Goal: Obtain resource: Download file/media

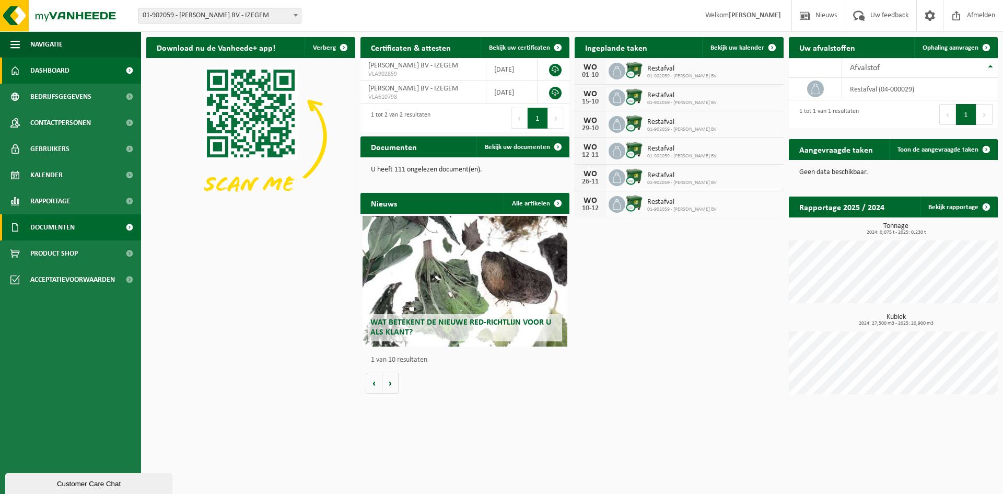
click at [88, 224] on link "Documenten" at bounding box center [70, 227] width 141 height 26
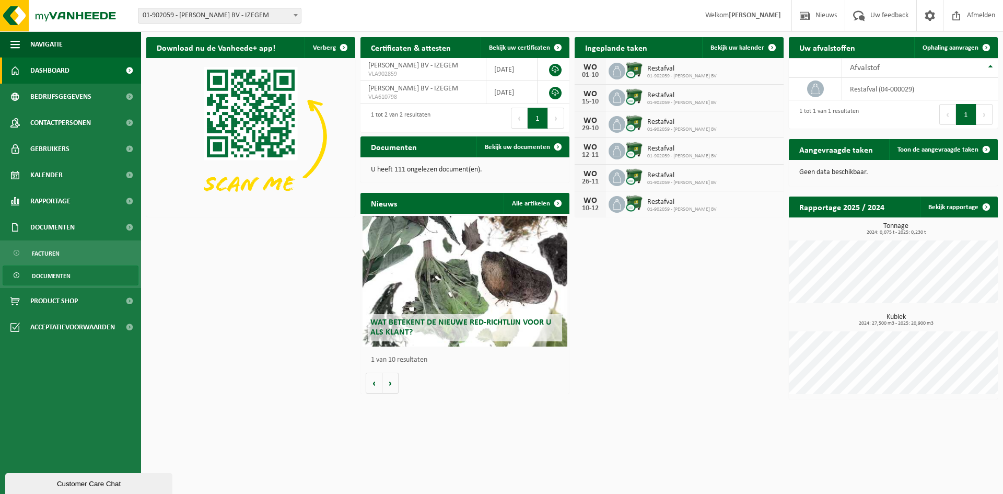
click at [51, 273] on span "Documenten" at bounding box center [51, 276] width 39 height 20
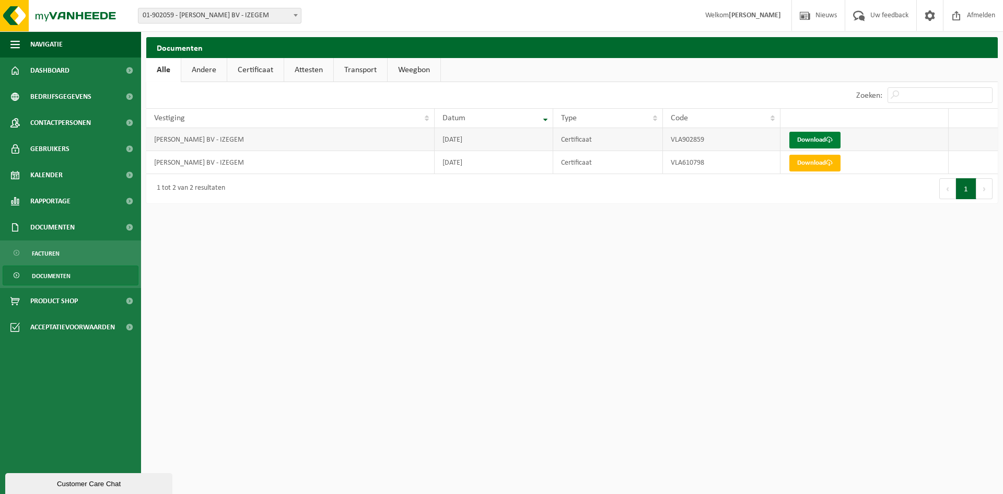
click at [823, 141] on link "Download" at bounding box center [814, 140] width 51 height 17
click at [585, 225] on html "Vestiging: 01-902059 - DECEUNINCK HENDRIK BV - IZEGEM 01-902059 - DECEUNINCK HE…" at bounding box center [501, 247] width 1003 height 494
click at [832, 163] on span at bounding box center [829, 162] width 7 height 7
click at [734, 241] on html "Vestiging: 01-902059 - DECEUNINCK HENDRIK BV - IZEGEM 01-902059 - DECEUNINCK HE…" at bounding box center [501, 247] width 1003 height 494
click at [58, 255] on span "Facturen" at bounding box center [46, 253] width 28 height 20
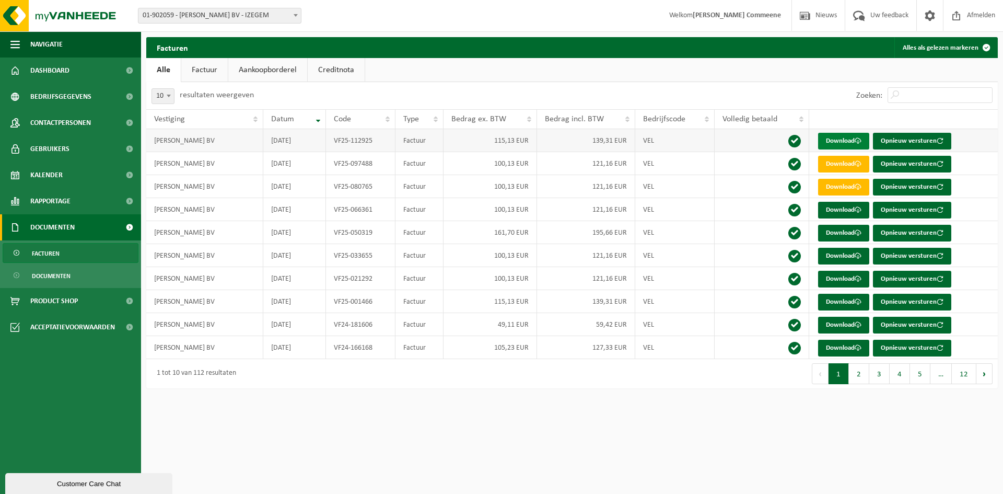
click at [848, 144] on link "Download" at bounding box center [843, 141] width 51 height 17
click at [303, 167] on td "[DATE]" at bounding box center [294, 163] width 63 height 23
click at [852, 161] on link "Download" at bounding box center [843, 164] width 51 height 17
click at [513, 164] on td "100,13 EUR" at bounding box center [489, 163] width 93 height 23
click at [64, 274] on span "Documenten" at bounding box center [51, 276] width 39 height 20
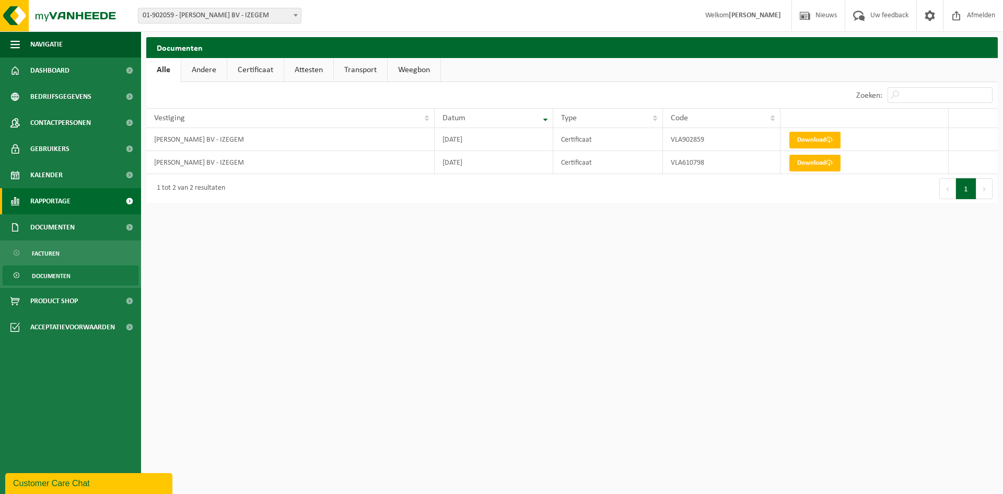
click at [127, 196] on span at bounding box center [130, 201] width 24 height 26
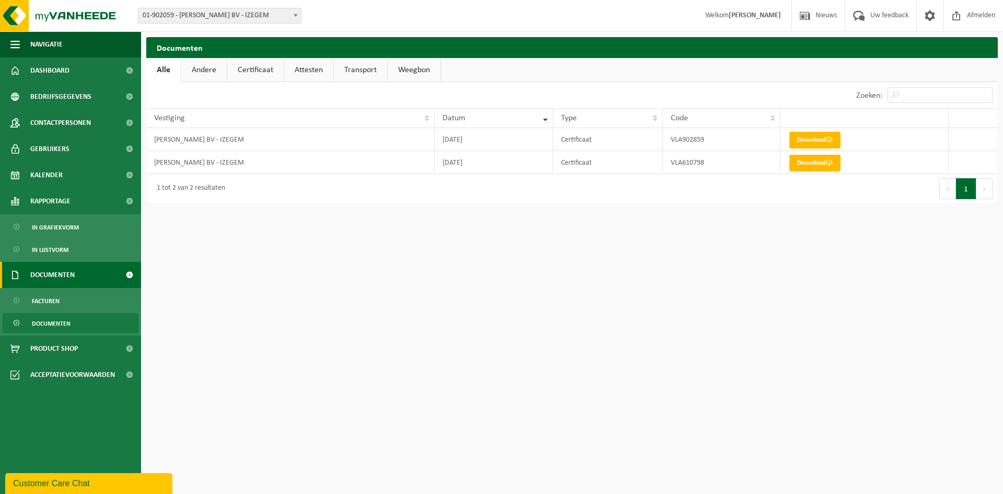
click at [97, 273] on link "Documenten" at bounding box center [70, 275] width 141 height 26
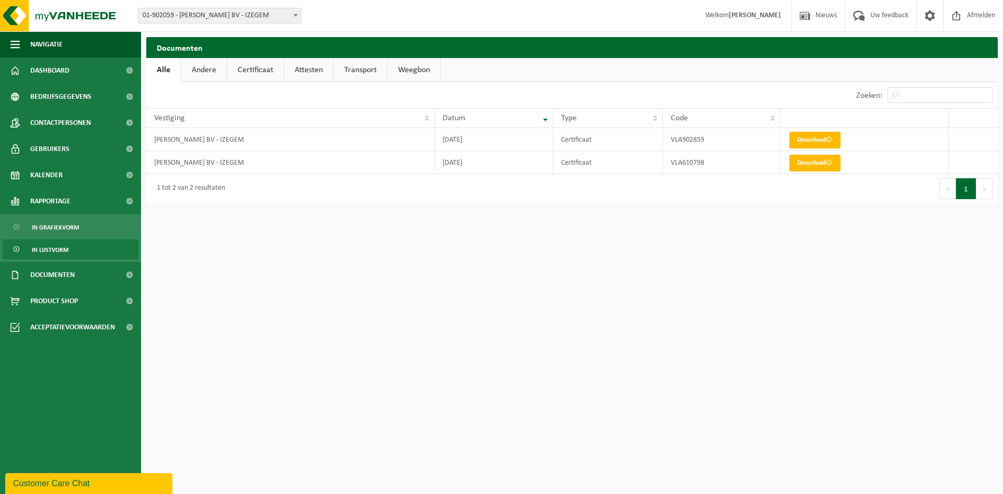
click at [76, 252] on link "In lijstvorm" at bounding box center [71, 249] width 136 height 20
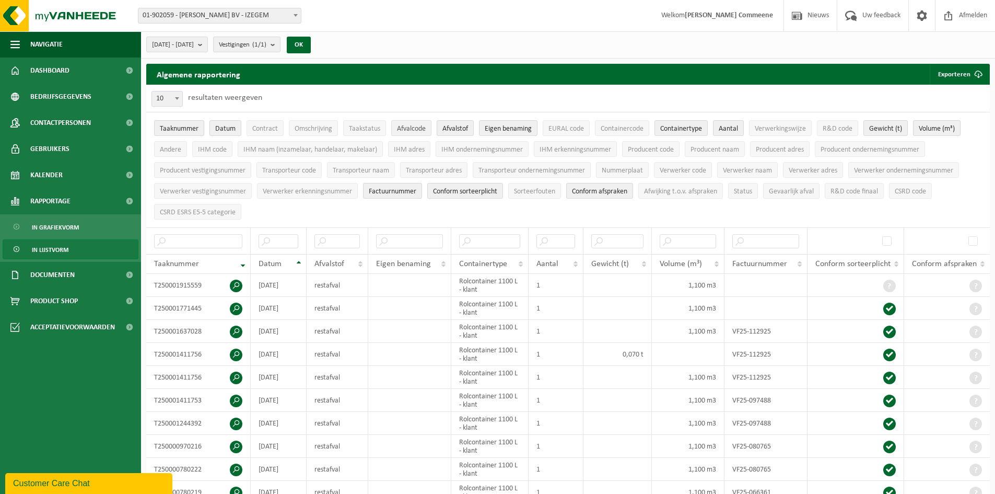
click at [419, 127] on span "Afvalcode" at bounding box center [411, 129] width 29 height 8
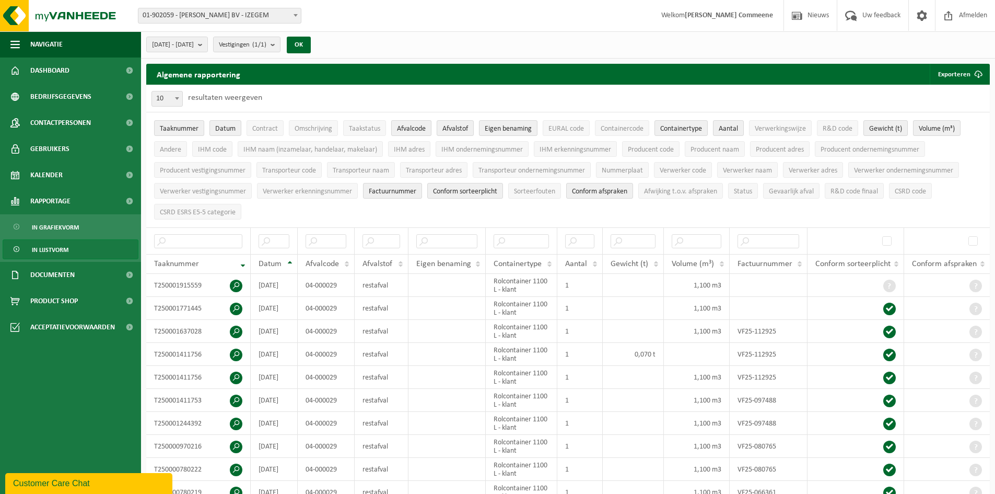
click at [403, 130] on span "Afvalcode" at bounding box center [411, 129] width 29 height 8
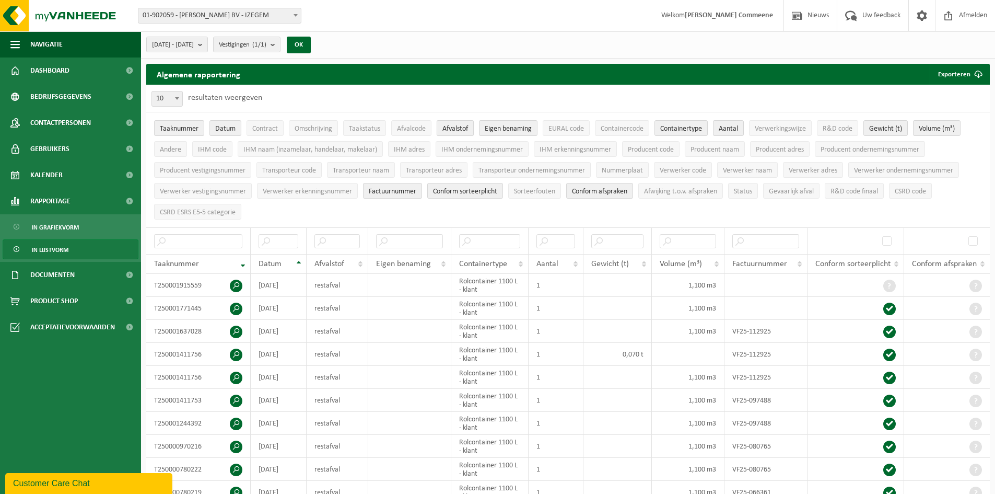
click at [460, 128] on span "Afvalstof" at bounding box center [455, 129] width 26 height 8
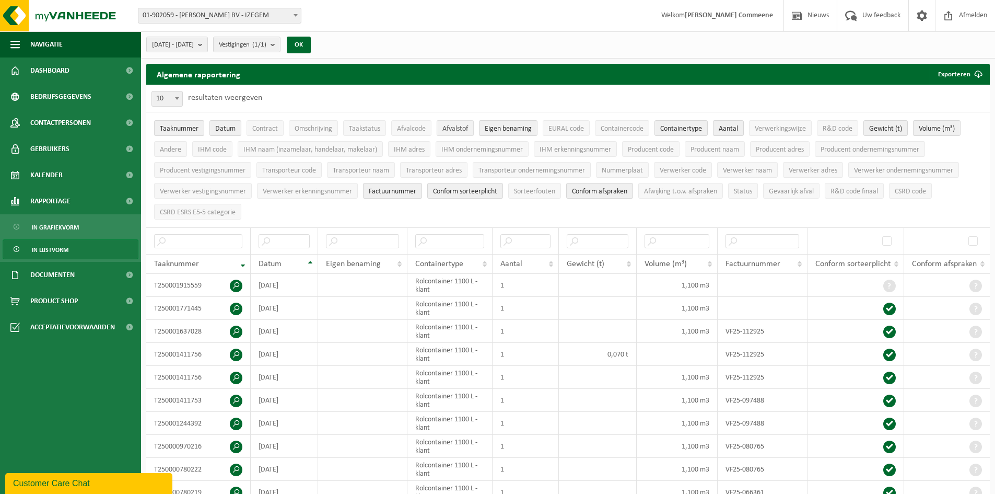
click at [460, 128] on span "Afvalstof" at bounding box center [455, 129] width 26 height 8
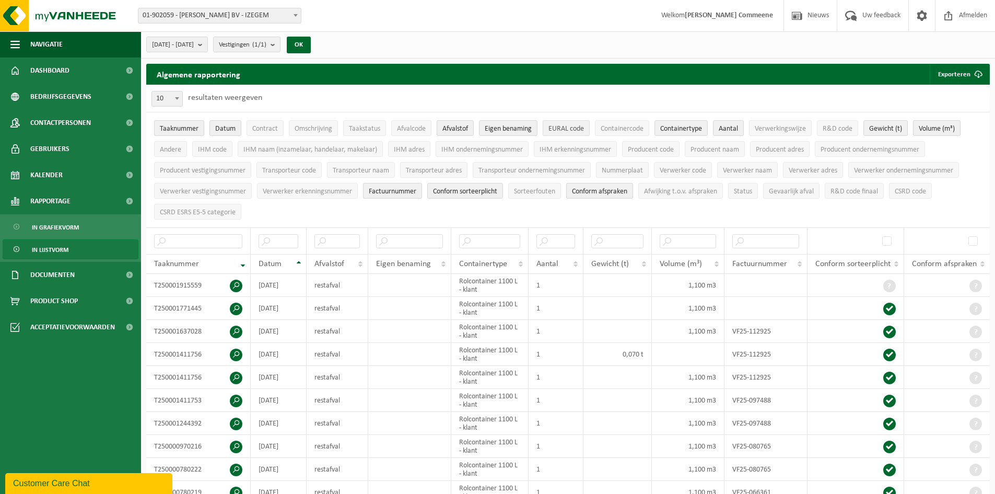
click at [565, 127] on span "EURAL code" at bounding box center [566, 129] width 36 height 8
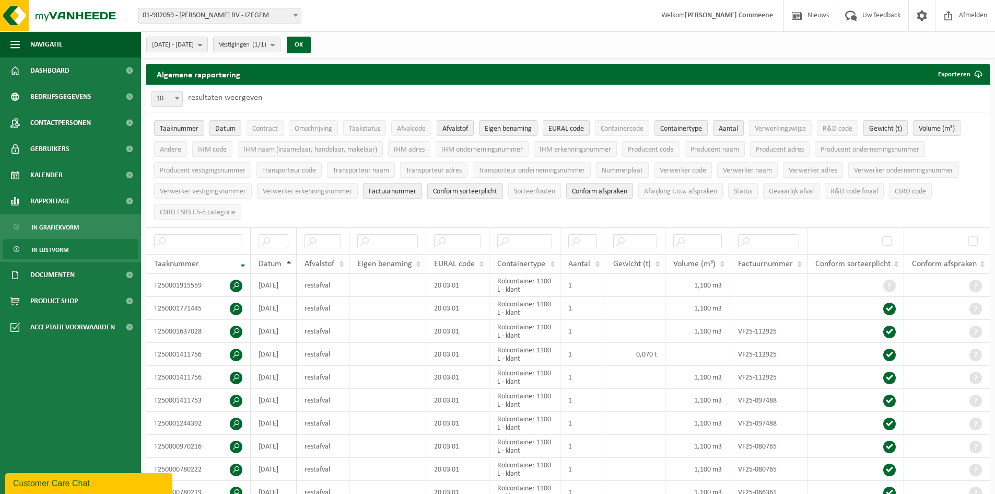
click at [697, 130] on span "Containertype" at bounding box center [681, 129] width 42 height 8
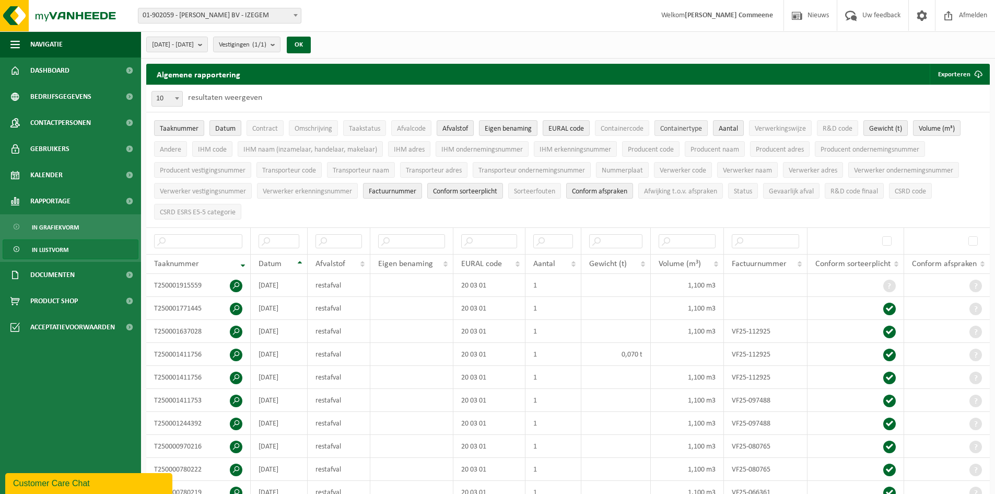
click at [697, 130] on span "Containertype" at bounding box center [681, 129] width 42 height 8
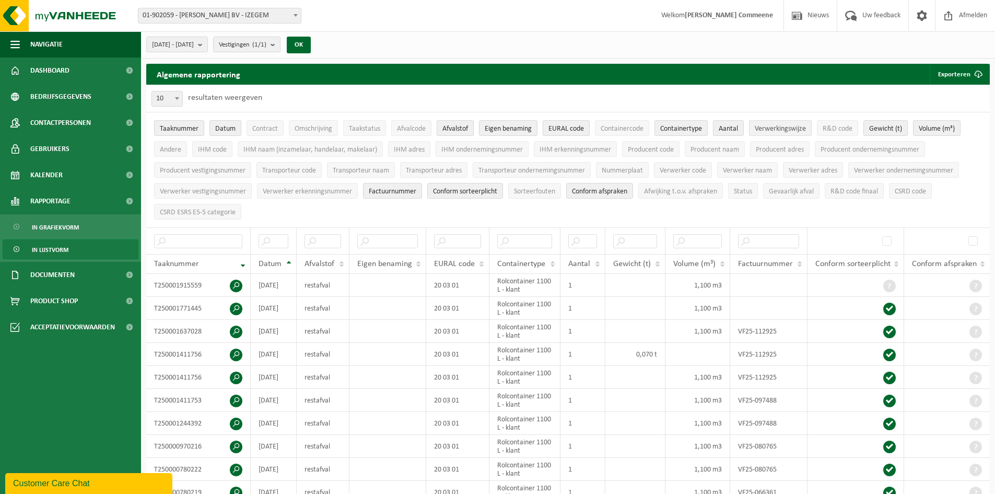
click at [782, 126] on span "Verwerkingswijze" at bounding box center [780, 129] width 51 height 8
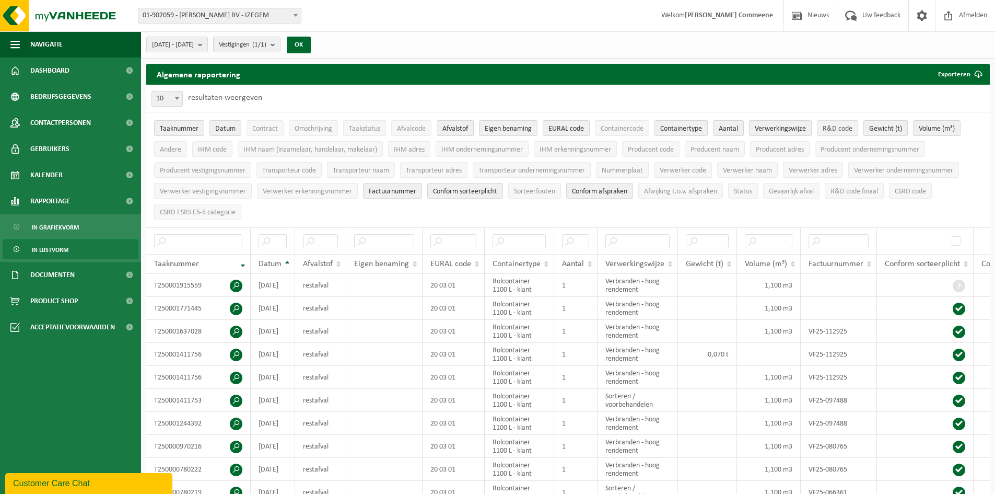
click at [841, 131] on span "R&D code" at bounding box center [838, 129] width 30 height 8
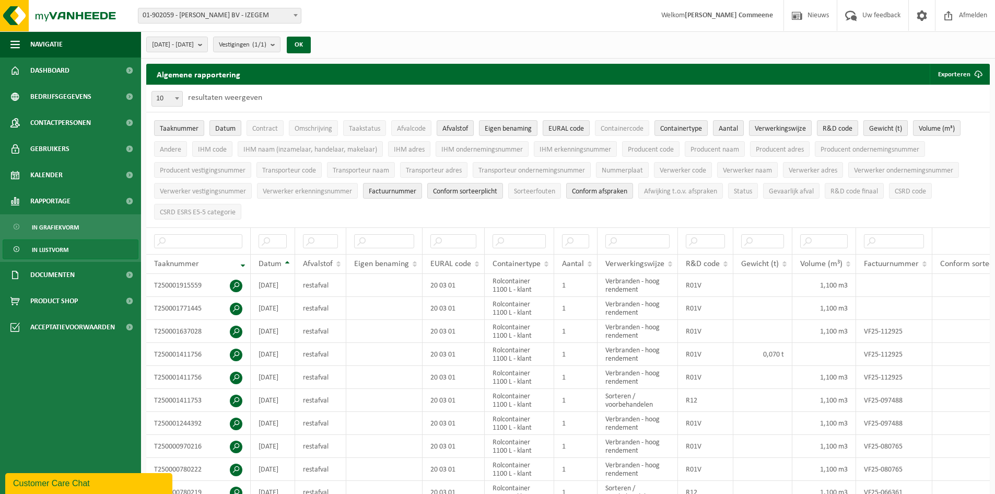
click at [899, 127] on span "Gewicht (t)" at bounding box center [885, 129] width 33 height 8
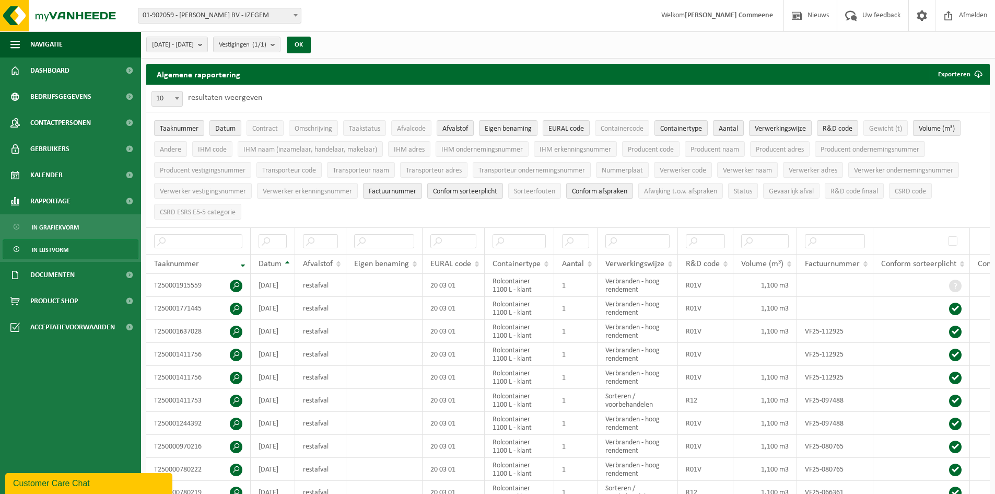
click at [947, 125] on span "Volume (m³)" at bounding box center [937, 129] width 36 height 8
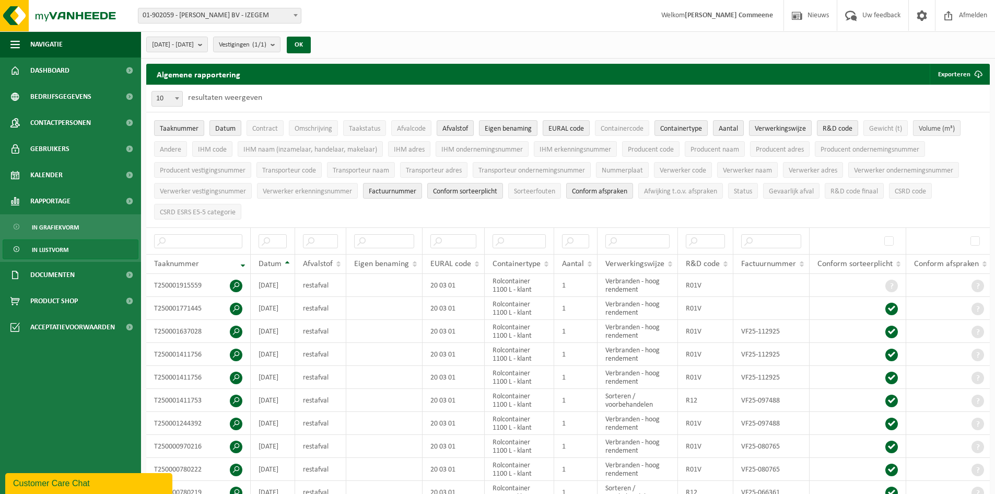
click at [947, 125] on span "Volume (m³)" at bounding box center [937, 129] width 36 height 8
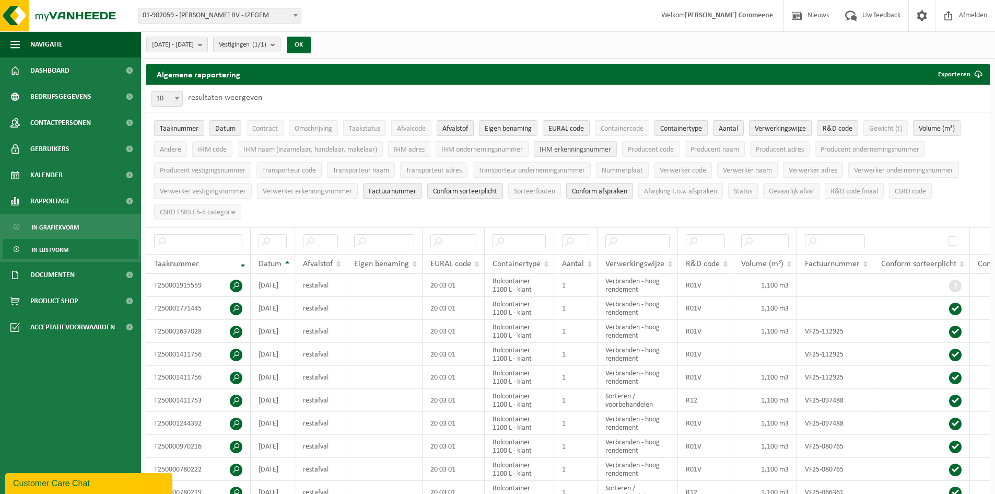
click at [584, 150] on span "IHM erkenningsnummer" at bounding box center [575, 150] width 72 height 8
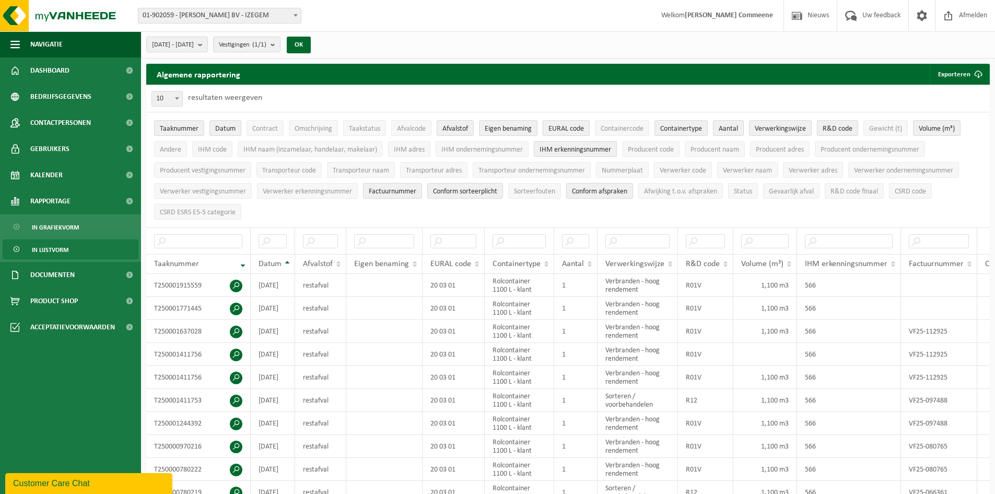
click at [584, 150] on span "IHM erkenningsnummer" at bounding box center [575, 150] width 72 height 8
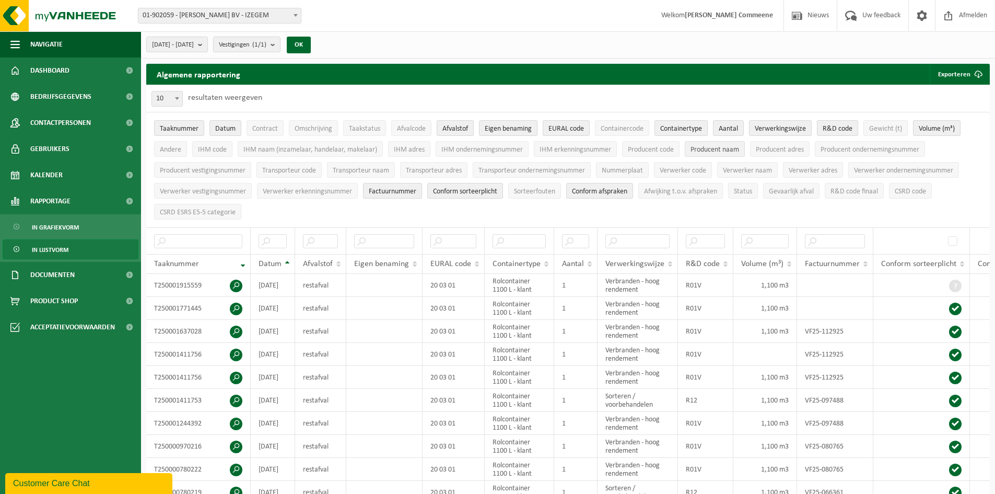
click at [710, 149] on span "Producent naam" at bounding box center [714, 150] width 49 height 8
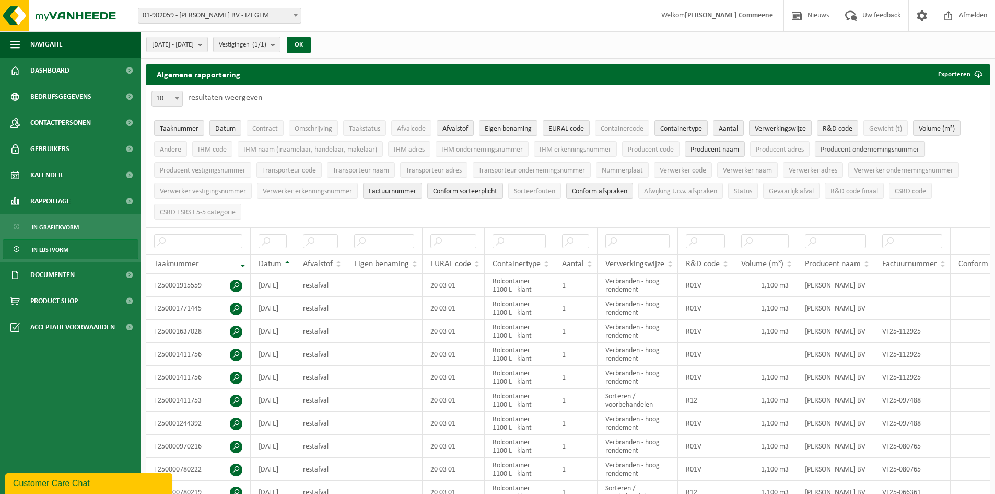
click at [847, 146] on span "Producent ondernemingsnummer" at bounding box center [869, 150] width 99 height 8
click at [790, 154] on button "Producent adres" at bounding box center [780, 149] width 60 height 16
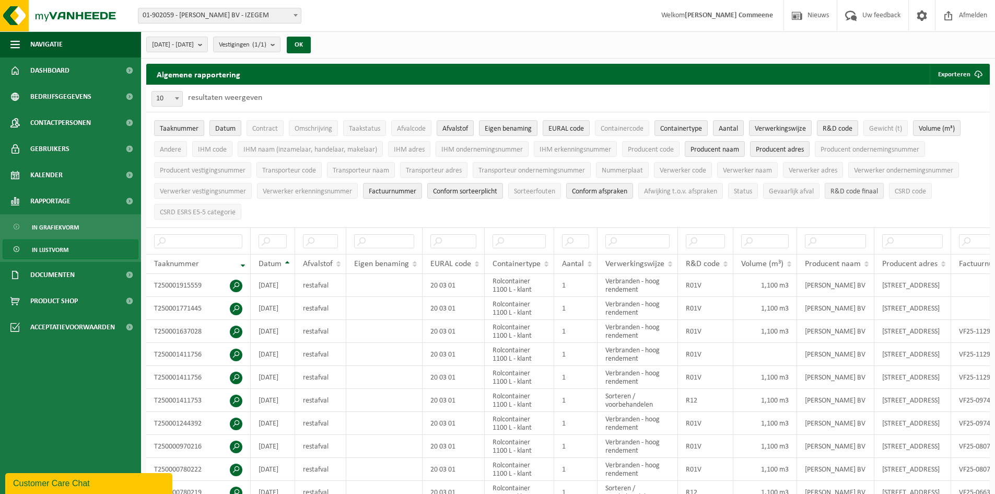
click at [863, 195] on button "R&D code finaal" at bounding box center [854, 191] width 59 height 16
click at [957, 79] on button "Exporteren" at bounding box center [959, 74] width 59 height 21
click at [970, 95] on link "Enkel mijn selectie" at bounding box center [941, 95] width 95 height 21
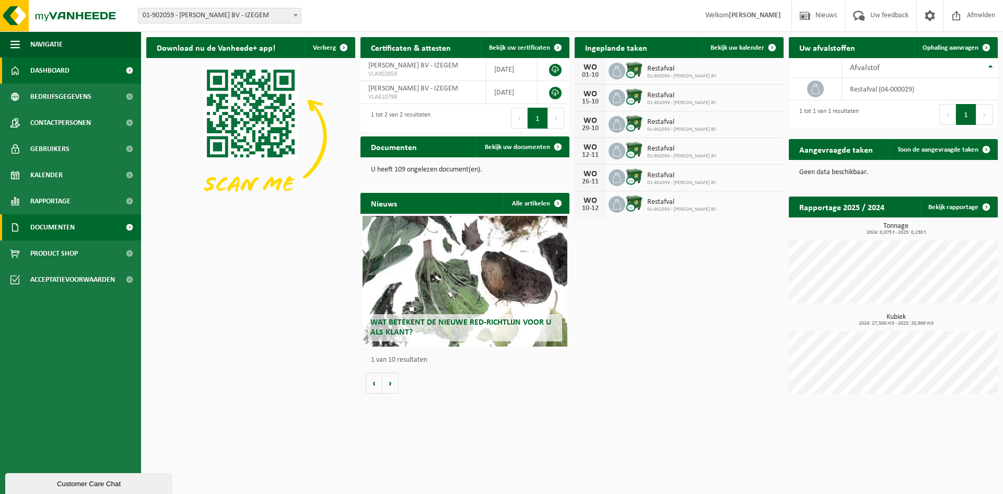
click at [65, 226] on span "Documenten" at bounding box center [52, 227] width 44 height 26
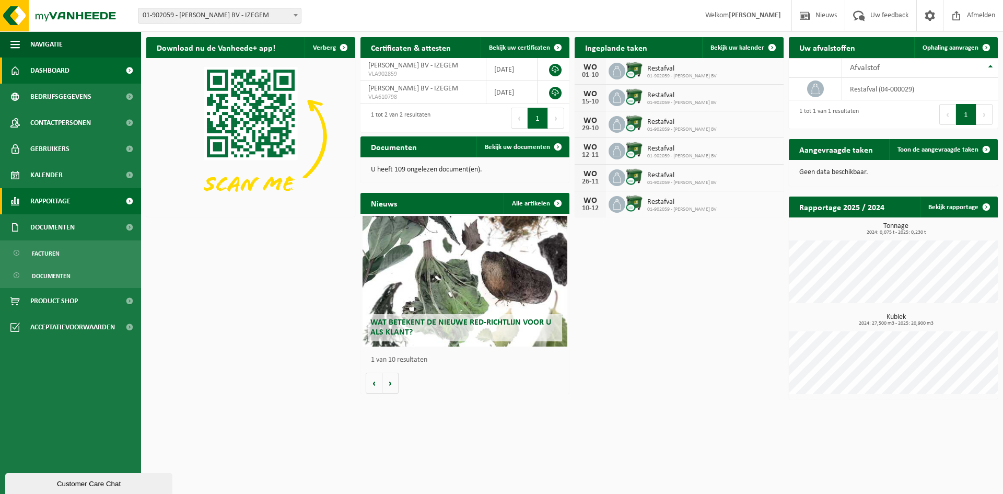
click at [130, 201] on span at bounding box center [130, 201] width 24 height 26
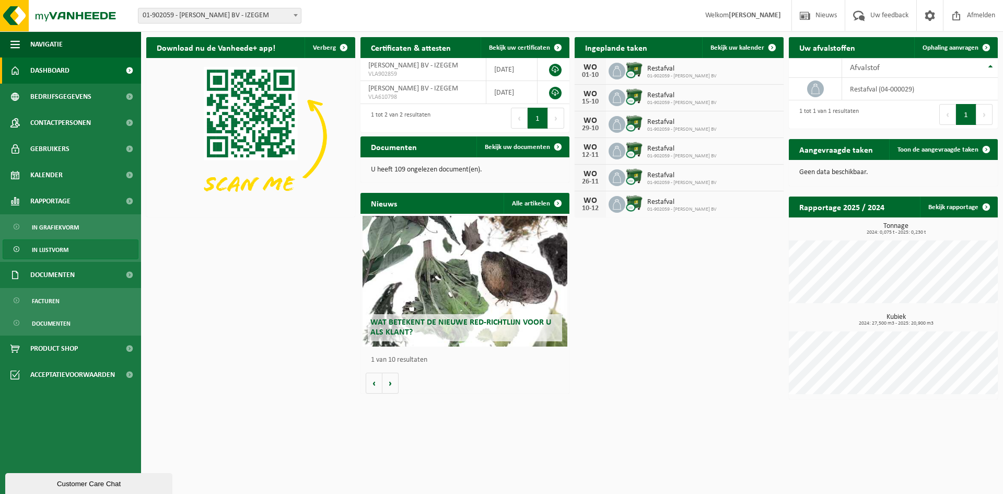
click at [57, 250] on span "In lijstvorm" at bounding box center [50, 250] width 37 height 20
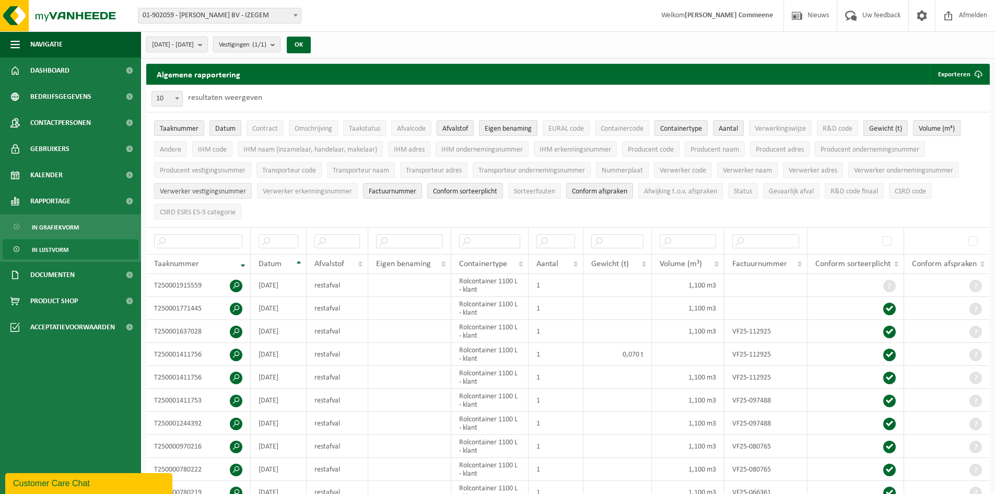
click at [229, 191] on span "Verwerker vestigingsnummer" at bounding box center [203, 191] width 86 height 8
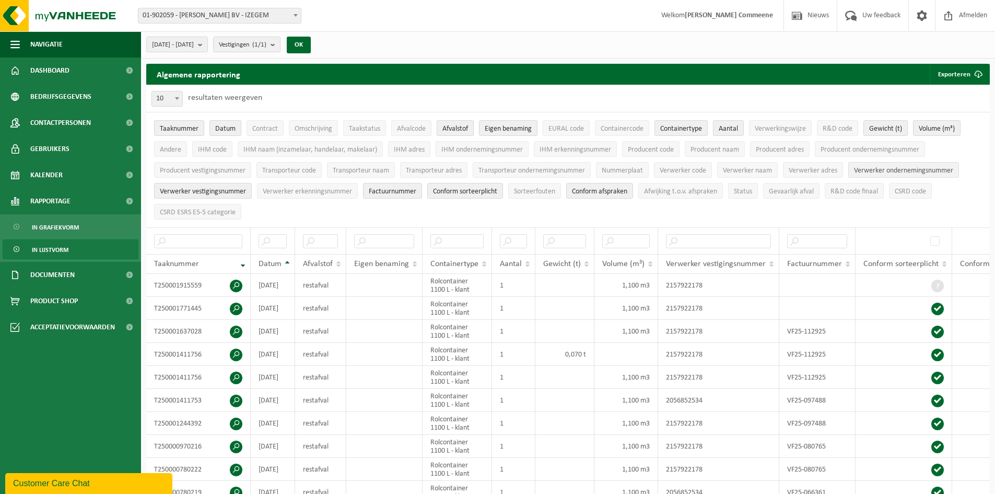
click at [894, 171] on span "Verwerker ondernemingsnummer" at bounding box center [903, 171] width 99 height 8
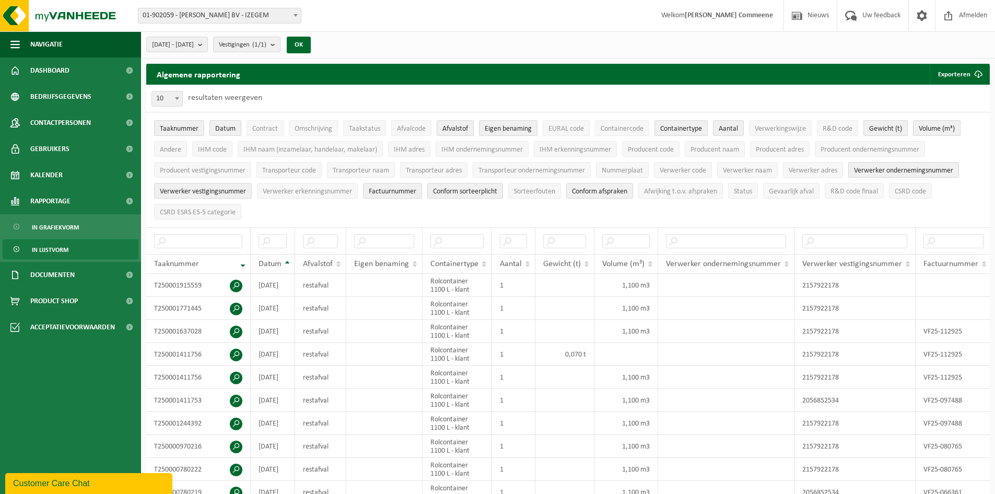
click at [287, 259] on th "Datum" at bounding box center [273, 264] width 44 height 20
click at [964, 77] on button "Exporteren" at bounding box center [959, 74] width 59 height 21
click at [957, 101] on link "Enkel mijn selectie" at bounding box center [941, 95] width 95 height 21
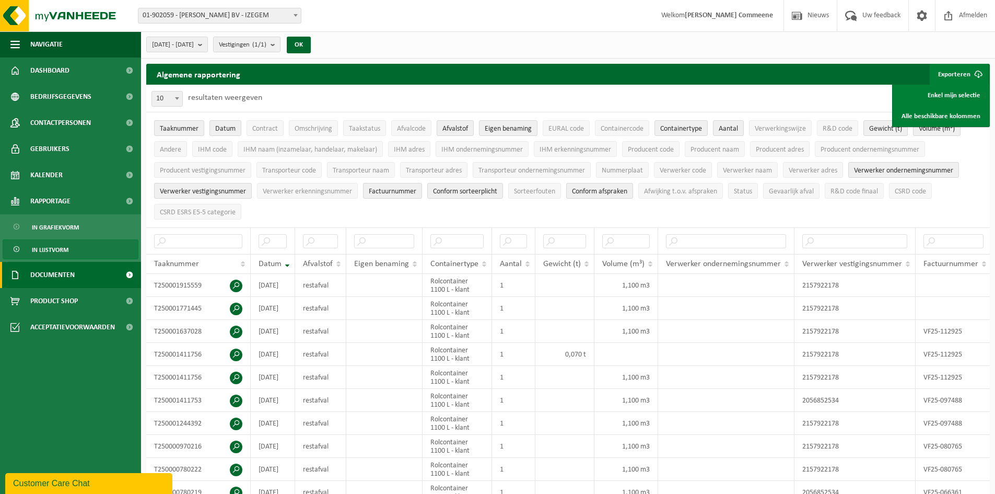
click at [125, 278] on span at bounding box center [130, 275] width 24 height 26
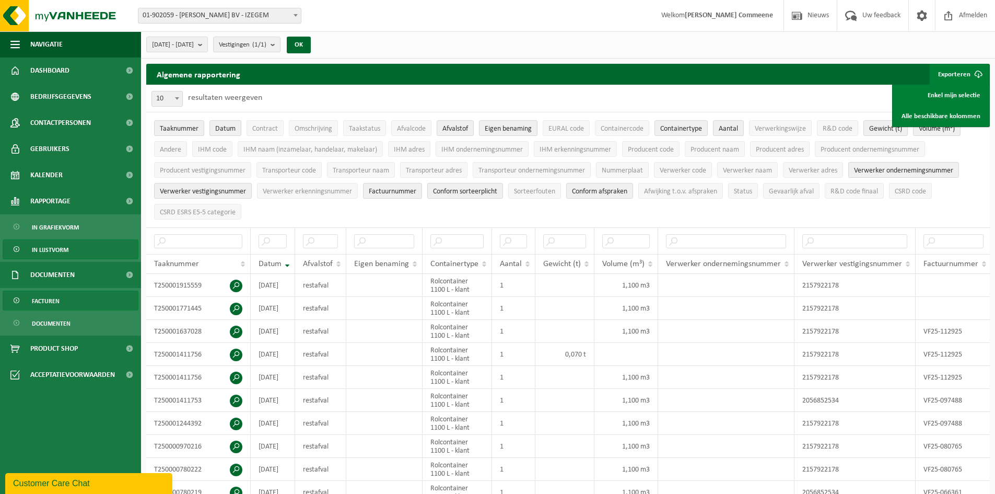
click at [57, 299] on span "Facturen" at bounding box center [46, 301] width 28 height 20
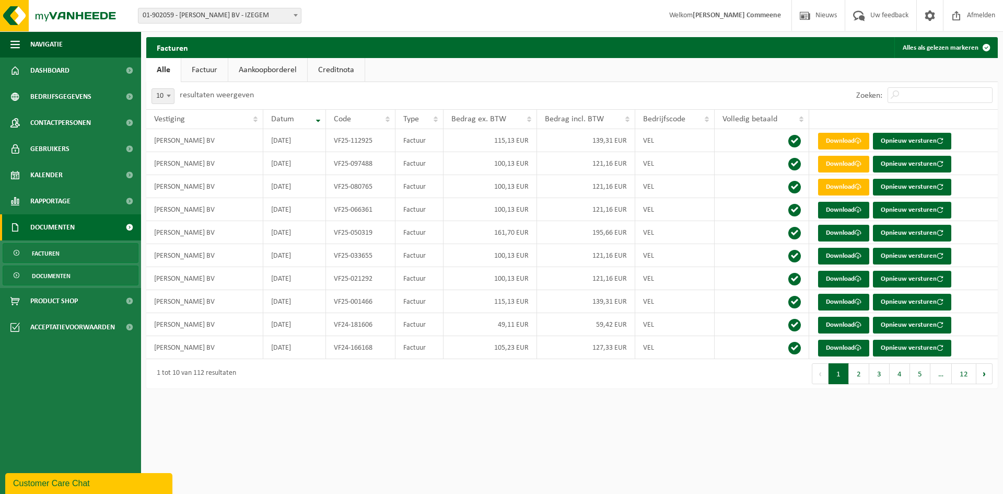
click at [72, 277] on link "Documenten" at bounding box center [71, 275] width 136 height 20
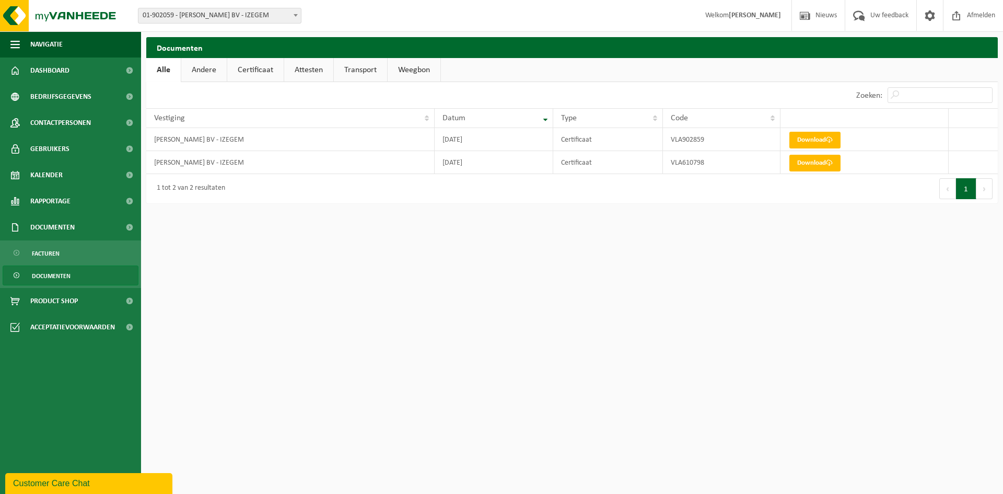
click at [59, 277] on span "Documenten" at bounding box center [51, 276] width 39 height 20
click at [212, 71] on link "Andere" at bounding box center [203, 70] width 45 height 24
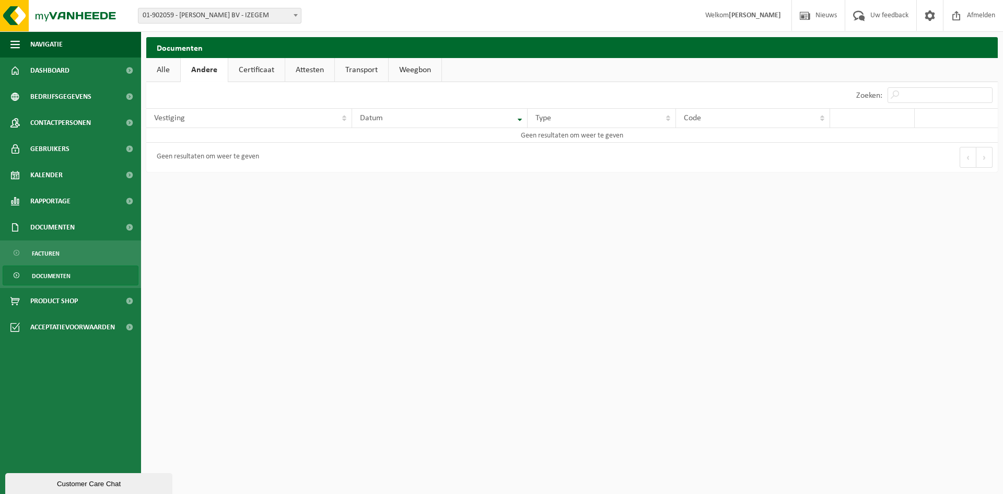
click at [263, 71] on link "Certificaat" at bounding box center [256, 70] width 56 height 24
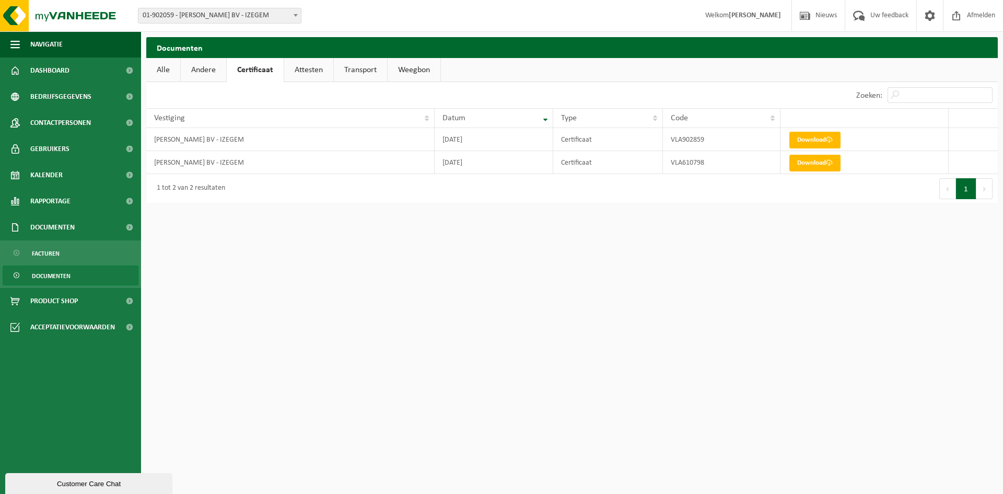
click at [309, 68] on link "Attesten" at bounding box center [308, 70] width 49 height 24
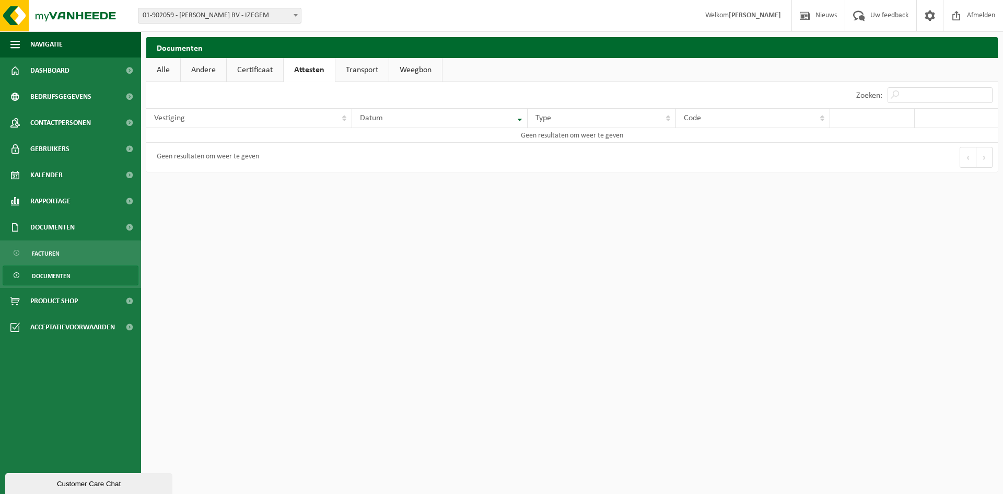
click at [363, 71] on link "Transport" at bounding box center [361, 70] width 53 height 24
click at [427, 69] on link "Weegbon" at bounding box center [415, 70] width 53 height 24
click at [134, 227] on span at bounding box center [130, 227] width 24 height 26
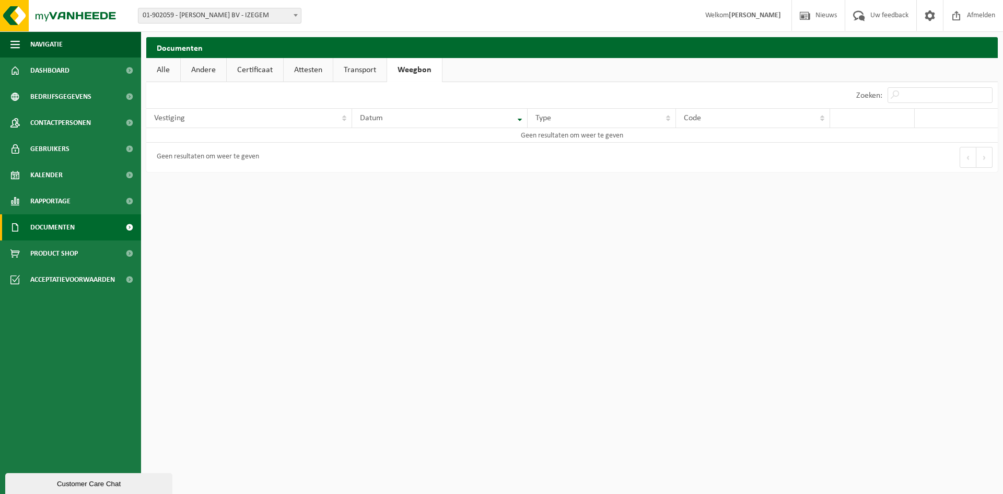
click at [134, 227] on span at bounding box center [130, 227] width 24 height 26
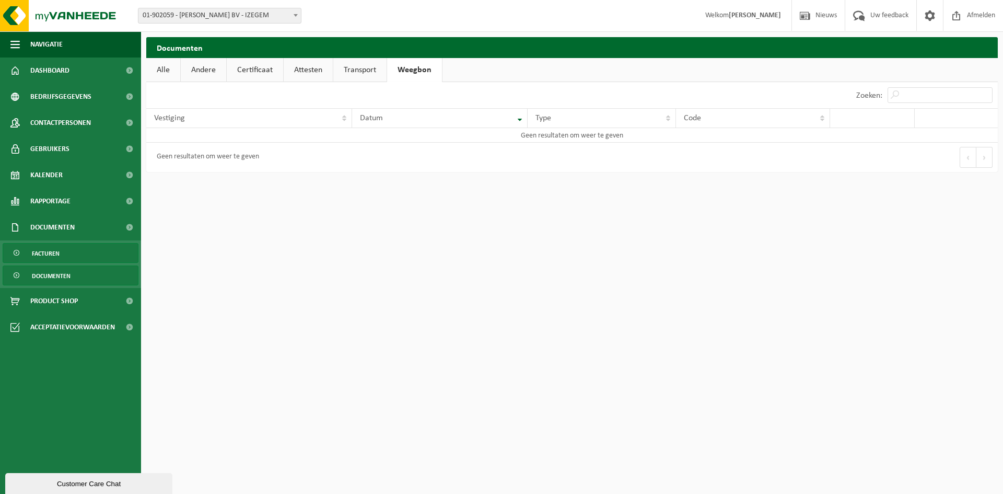
click at [51, 253] on span "Facturen" at bounding box center [46, 253] width 28 height 20
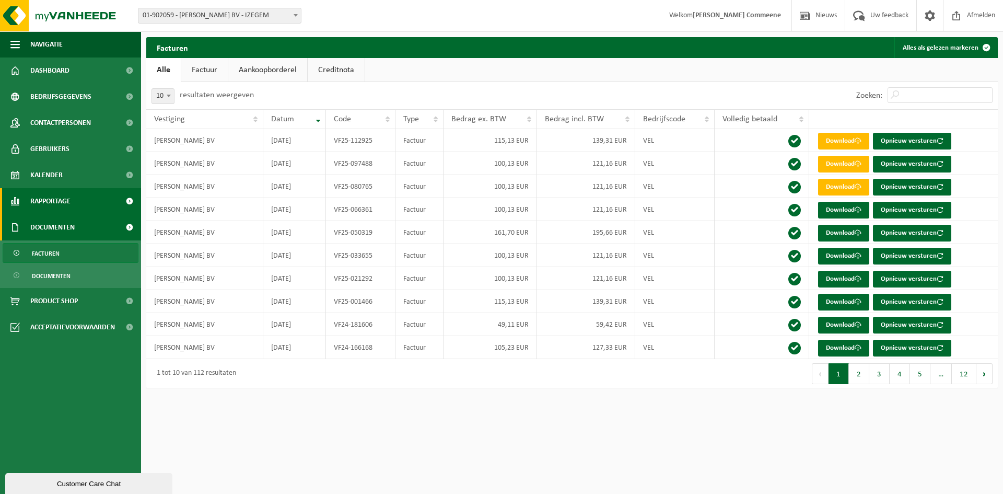
click at [139, 201] on span at bounding box center [130, 201] width 24 height 26
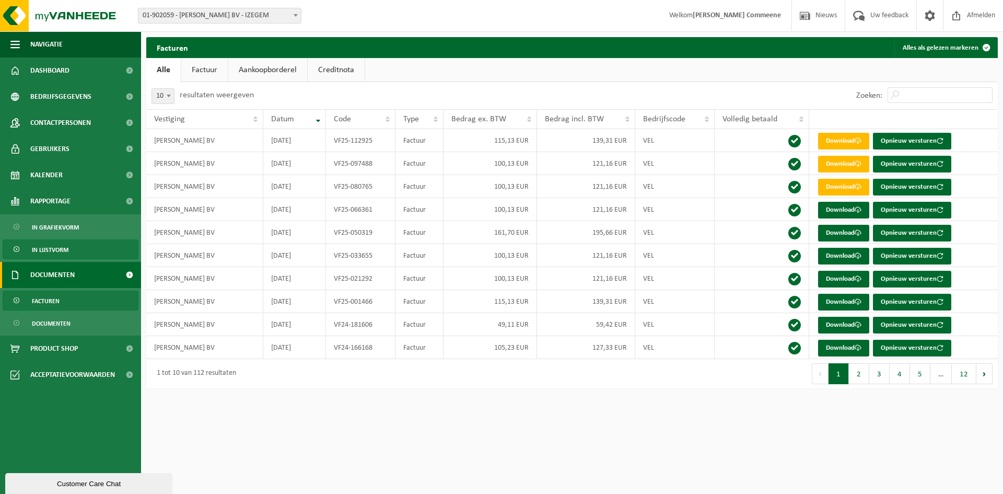
click at [58, 252] on span "In lijstvorm" at bounding box center [50, 250] width 37 height 20
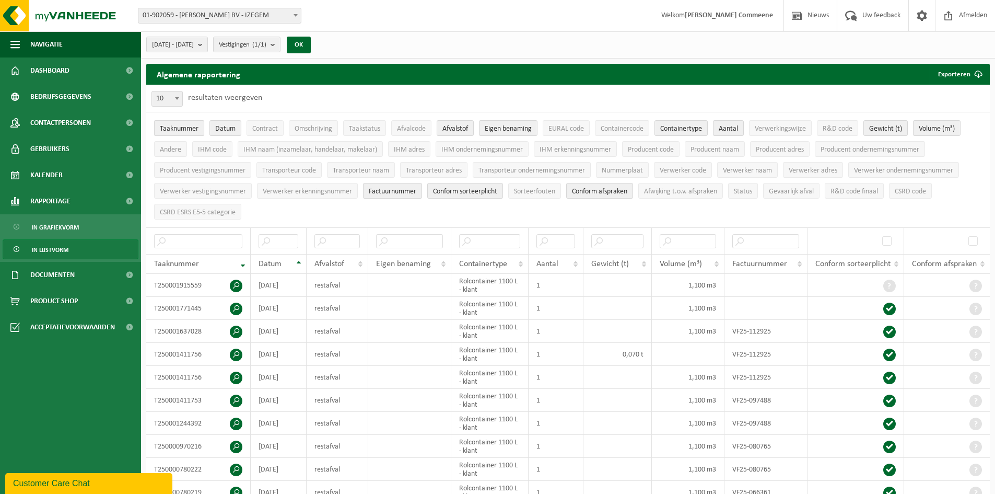
click at [192, 125] on span "Taaknummer" at bounding box center [179, 129] width 39 height 8
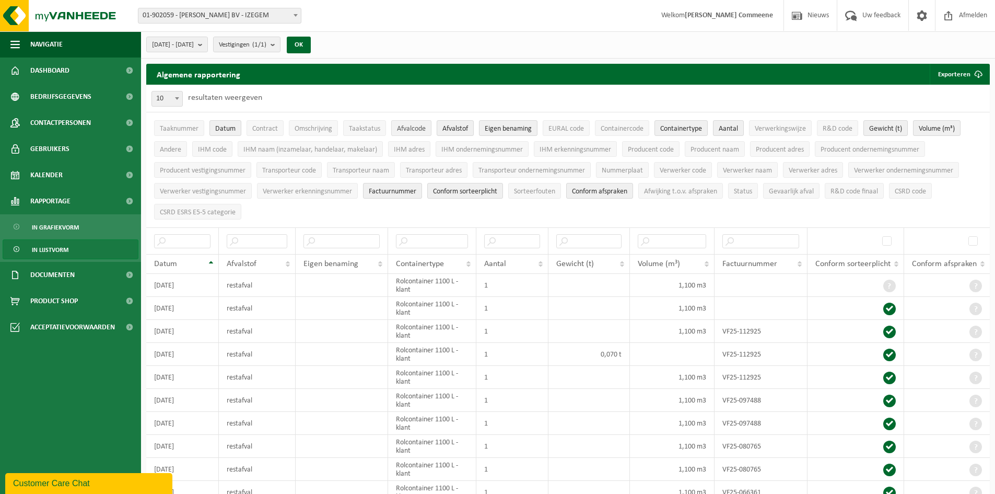
click at [415, 131] on span "Afvalcode" at bounding box center [411, 129] width 29 height 8
